Goal: Book appointment/travel/reservation

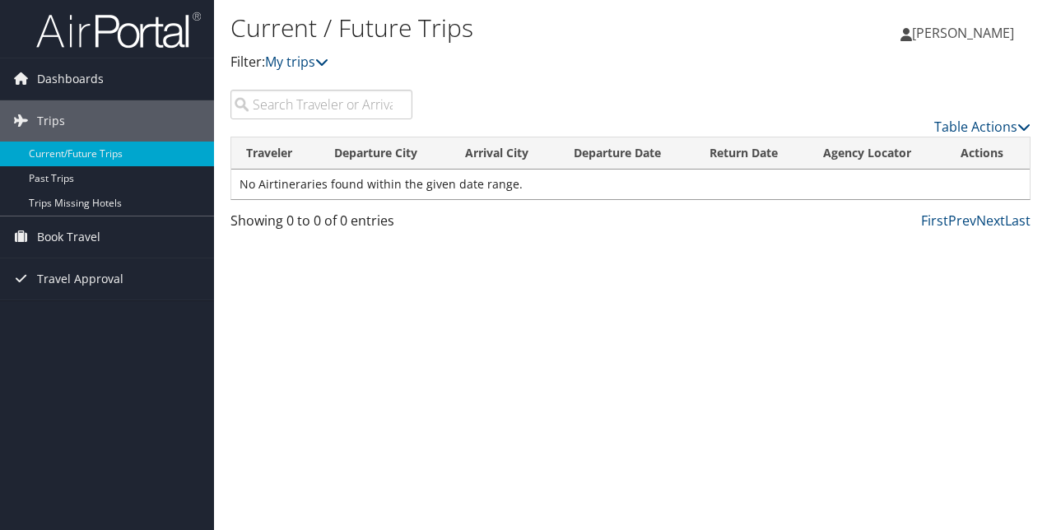
click at [367, 156] on th "Departure City" at bounding box center [384, 153] width 131 height 32
click at [291, 110] on input "search" at bounding box center [322, 105] width 182 height 30
type input "chs ot ord"
click at [396, 105] on input "chs ot ord" at bounding box center [322, 105] width 182 height 30
click at [1021, 121] on icon at bounding box center [1024, 126] width 13 height 13
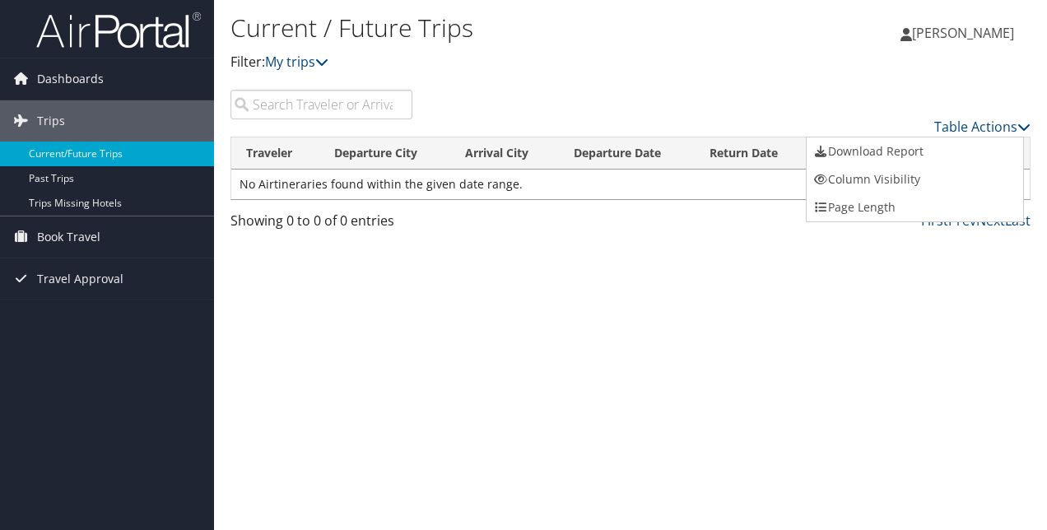
click at [507, 77] on div at bounding box center [523, 265] width 1047 height 530
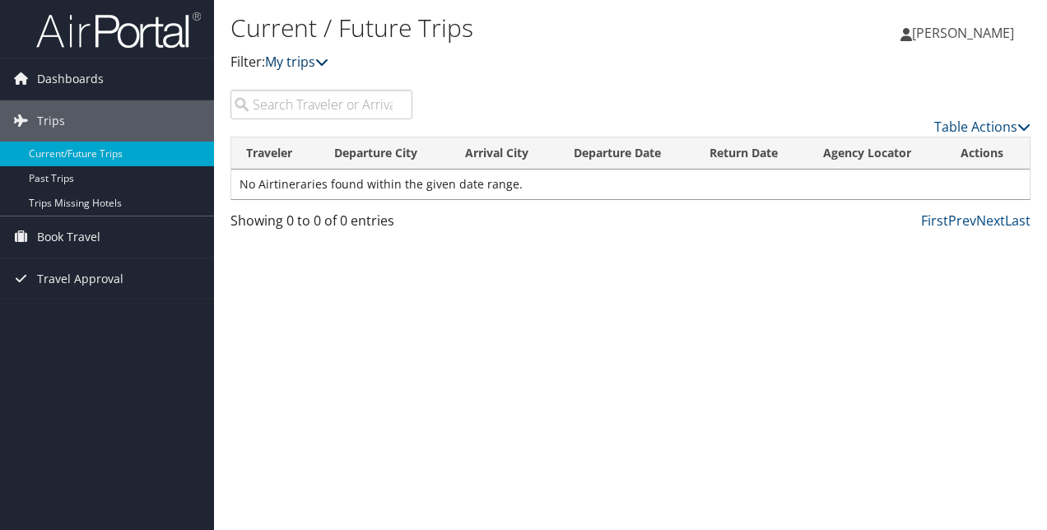
click at [327, 58] on icon at bounding box center [321, 61] width 13 height 13
click at [267, 100] on input "search" at bounding box center [322, 105] width 182 height 30
type input "chs to ord november"
click at [398, 106] on input "chs to ord november" at bounding box center [322, 105] width 182 height 30
click at [283, 105] on input "search" at bounding box center [322, 105] width 182 height 30
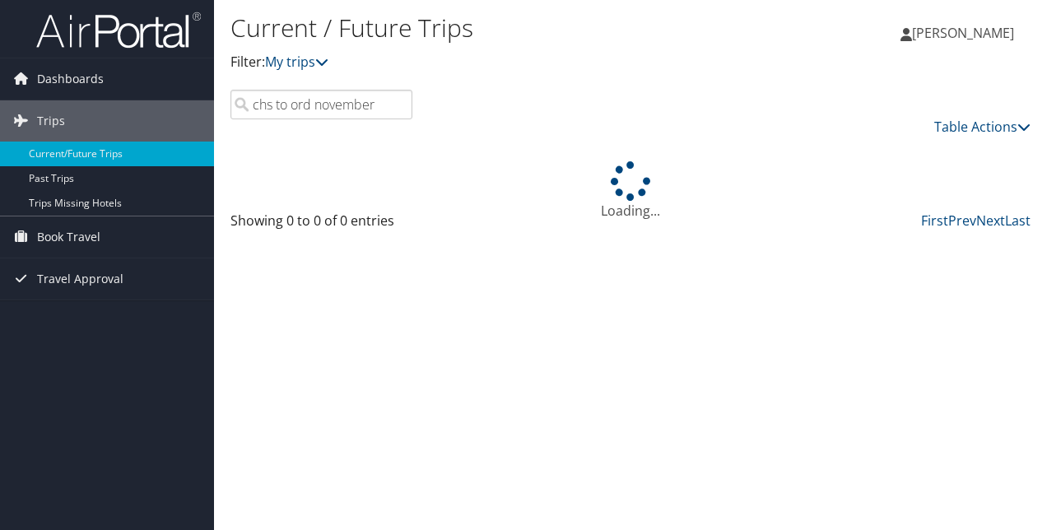
type input "chs to ord november 6"
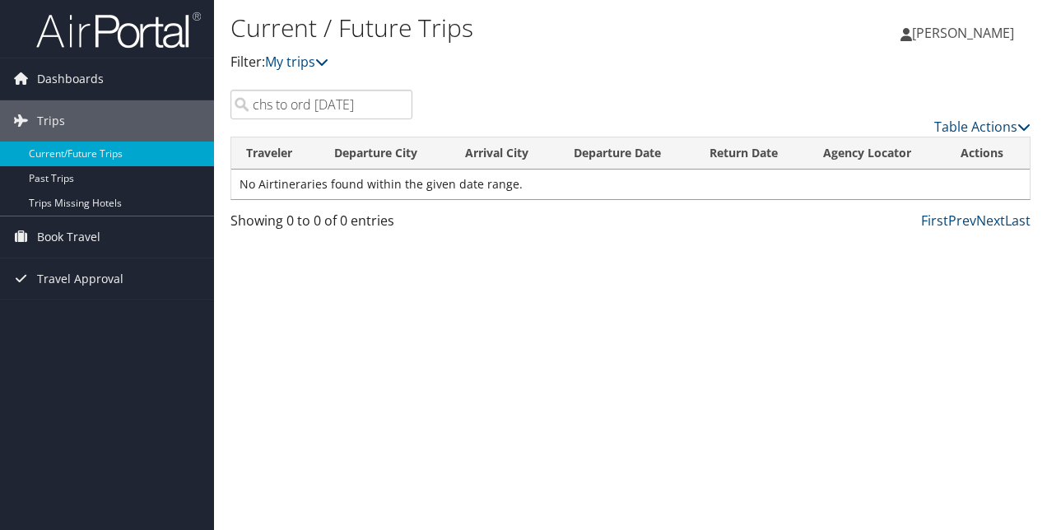
click at [398, 110] on input "chs to ord november 6" at bounding box center [322, 105] width 182 height 30
click at [398, 104] on input "chs to ord november 6" at bounding box center [322, 105] width 182 height 30
click at [83, 235] on span "Book Travel" at bounding box center [68, 237] width 63 height 41
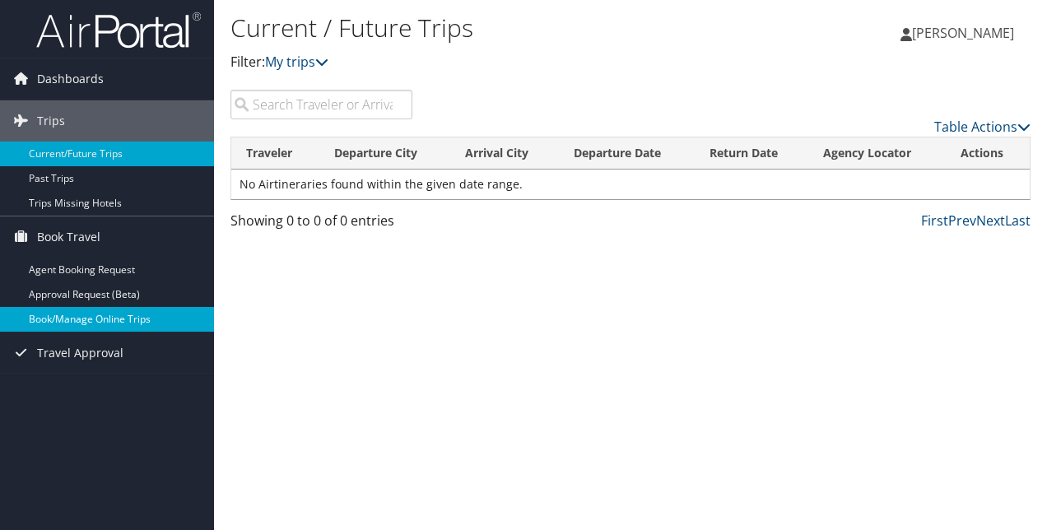
click at [88, 313] on link "Book/Manage Online Trips" at bounding box center [107, 319] width 214 height 25
